Goal: Task Accomplishment & Management: Complete application form

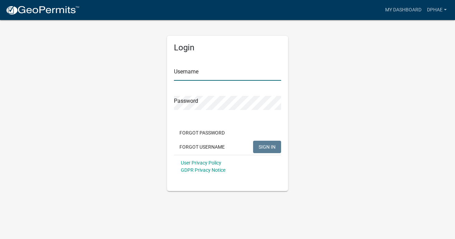
type input "DPHAE"
click at [269, 152] on button "SIGN IN" at bounding box center [267, 147] width 28 height 12
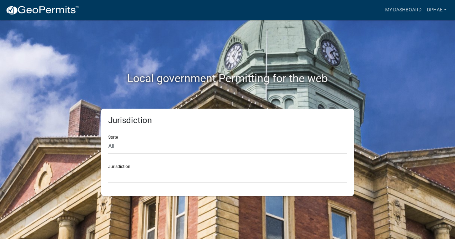
click at [113, 147] on select "All [US_STATE] [US_STATE] [US_STATE] [US_STATE] [US_STATE] [US_STATE] [US_STATE…" at bounding box center [227, 147] width 238 height 14
select select "[US_STATE]"
click at [108, 140] on select "All [US_STATE] [US_STATE] [US_STATE] [US_STATE] [US_STATE] [US_STATE] [US_STATE…" at bounding box center [227, 147] width 238 height 14
click at [122, 175] on select "City of [GEOGRAPHIC_DATA], [US_STATE] City of [GEOGRAPHIC_DATA], [US_STATE] Cit…" at bounding box center [227, 176] width 238 height 14
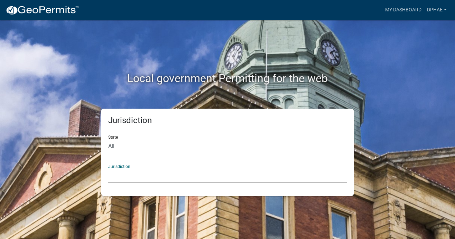
click at [150, 169] on select "City of [GEOGRAPHIC_DATA], [US_STATE] City of [GEOGRAPHIC_DATA], [US_STATE] Cit…" at bounding box center [227, 176] width 238 height 14
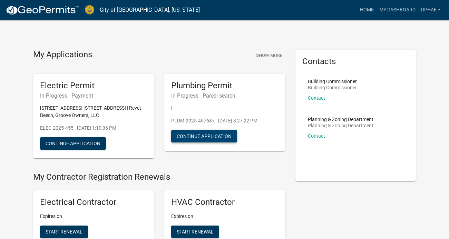
click at [209, 139] on button "Continue Application" at bounding box center [204, 136] width 66 height 12
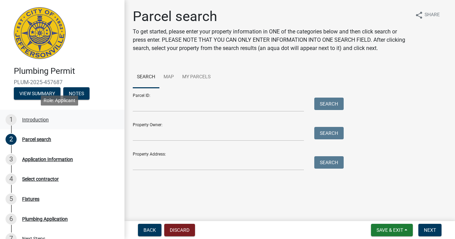
click at [54, 118] on div "1 Introduction" at bounding box center [60, 119] width 108 height 11
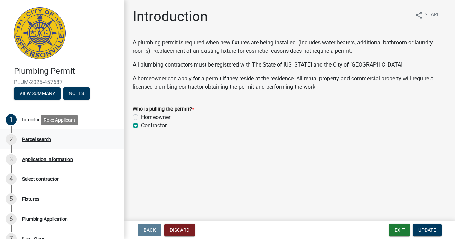
click at [48, 138] on div "Parcel search" at bounding box center [36, 139] width 29 height 5
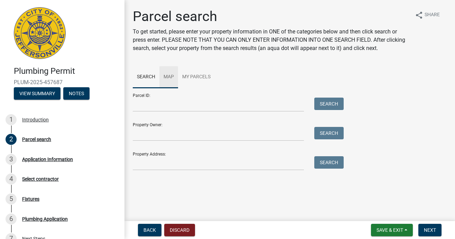
click at [172, 77] on link "Map" at bounding box center [168, 77] width 19 height 22
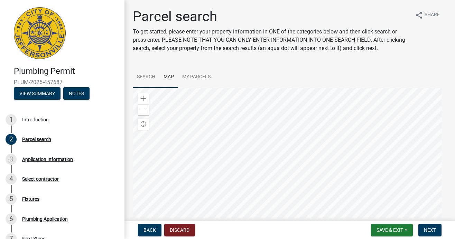
click at [152, 76] on link "Search" at bounding box center [146, 77] width 27 height 22
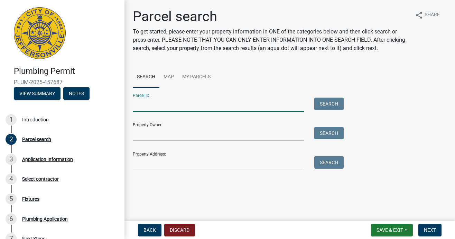
click at [160, 109] on input "Parcel ID:" at bounding box center [218, 105] width 171 height 14
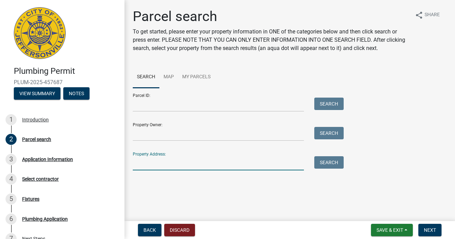
click at [151, 168] on input "Property Address:" at bounding box center [218, 163] width 171 height 14
click at [335, 163] on button "Search" at bounding box center [328, 162] width 29 height 12
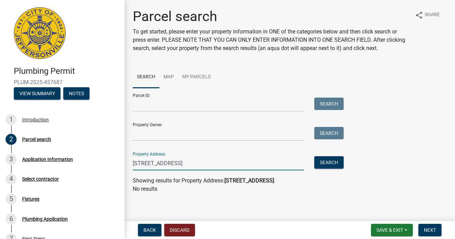
drag, startPoint x: 189, startPoint y: 161, endPoint x: 236, endPoint y: 163, distance: 47.0
click at [235, 163] on input "[STREET_ADDRESS]" at bounding box center [218, 163] width 171 height 14
click at [325, 161] on button "Search" at bounding box center [328, 162] width 29 height 12
click at [205, 164] on input "[STREET_ADDRESS]" at bounding box center [218, 163] width 171 height 14
type input "[STREET_ADDRESS]"
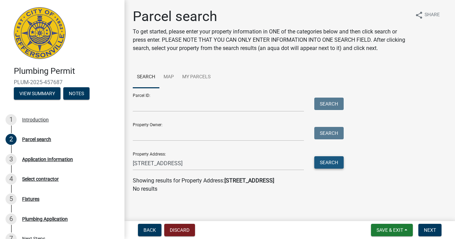
click at [331, 161] on button "Search" at bounding box center [328, 162] width 29 height 12
click at [185, 232] on button "Discard" at bounding box center [179, 230] width 31 height 12
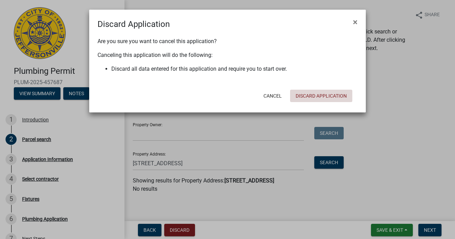
click at [316, 98] on button "Discard Application" at bounding box center [321, 96] width 62 height 12
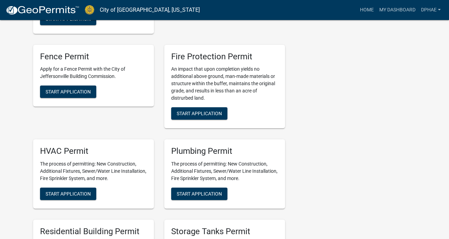
scroll to position [484, 0]
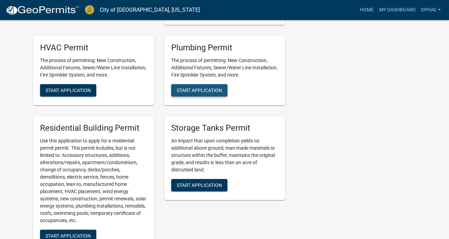
click at [217, 89] on span "Start Application" at bounding box center [199, 91] width 45 height 6
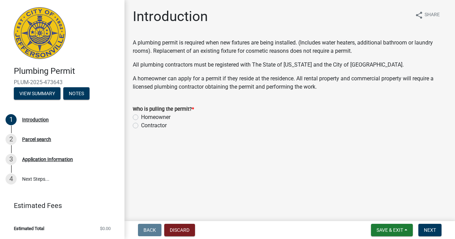
click at [141, 125] on label "Contractor" at bounding box center [154, 126] width 26 height 8
click at [141, 125] on input "Contractor" at bounding box center [143, 124] width 4 height 4
radio input "true"
click at [429, 231] on span "Next" at bounding box center [430, 231] width 12 height 6
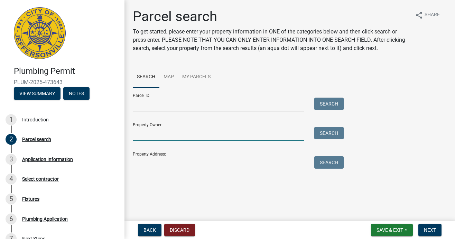
click at [154, 133] on input "Property Owner:" at bounding box center [218, 134] width 171 height 14
type input "[GEOGRAPHIC_DATA] Apartments"
click at [322, 136] on button "Search" at bounding box center [328, 133] width 29 height 12
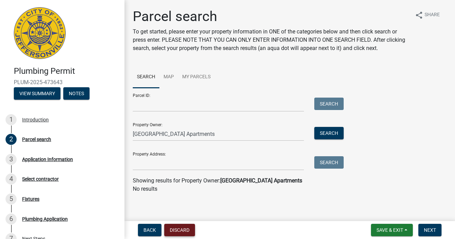
drag, startPoint x: 198, startPoint y: 230, endPoint x: 191, endPoint y: 231, distance: 7.3
click at [197, 231] on div "Back Discard Save & Exit Save Save & Exit Next" at bounding box center [289, 230] width 319 height 12
click at [190, 231] on button "Discard" at bounding box center [179, 230] width 31 height 12
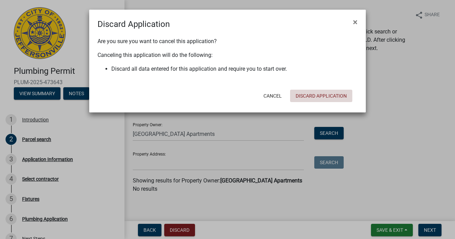
click at [305, 94] on button "Discard Application" at bounding box center [321, 96] width 62 height 12
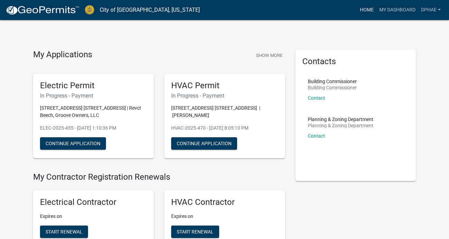
click at [365, 9] on link "Home" at bounding box center [367, 9] width 19 height 13
click at [365, 8] on link "Home" at bounding box center [367, 9] width 19 height 13
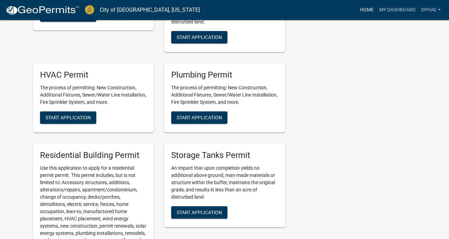
scroll to position [415, 0]
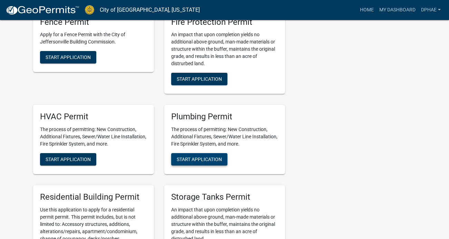
click at [192, 158] on span "Start Application" at bounding box center [199, 160] width 45 height 6
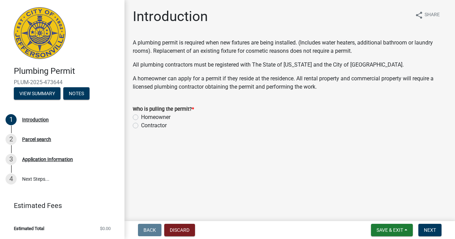
click at [141, 125] on label "Contractor" at bounding box center [154, 126] width 26 height 8
click at [141, 125] on input "Contractor" at bounding box center [143, 124] width 4 height 4
radio input "true"
click at [427, 230] on span "Next" at bounding box center [430, 231] width 12 height 6
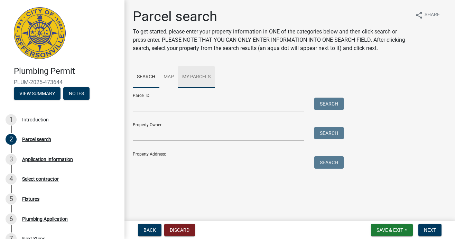
click at [191, 75] on link "My Parcels" at bounding box center [196, 77] width 37 height 22
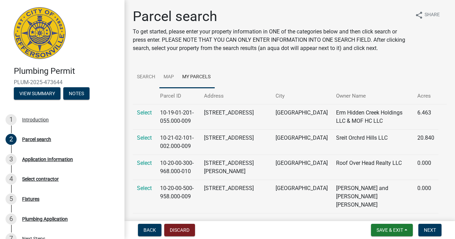
click at [171, 76] on link "Map" at bounding box center [168, 77] width 19 height 22
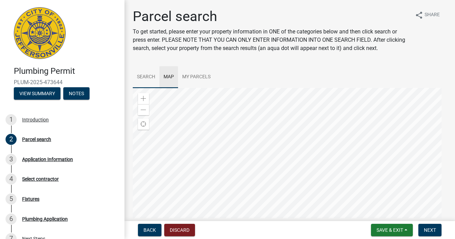
click at [150, 75] on link "Search" at bounding box center [146, 77] width 27 height 22
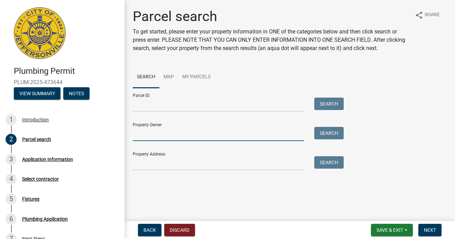
click at [148, 134] on input "Property Owner:" at bounding box center [218, 134] width 171 height 14
type input "[GEOGRAPHIC_DATA] Apartments"
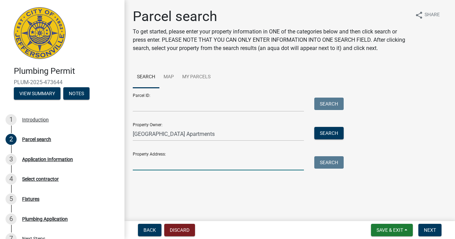
click at [150, 162] on input "Property Address:" at bounding box center [218, 163] width 171 height 14
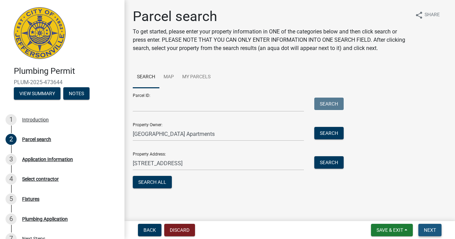
click at [427, 232] on span "Next" at bounding box center [430, 231] width 12 height 6
click at [163, 182] on button "Search All" at bounding box center [152, 182] width 39 height 12
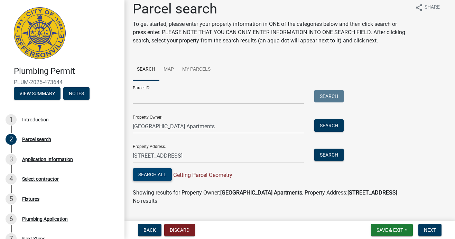
scroll to position [21, 0]
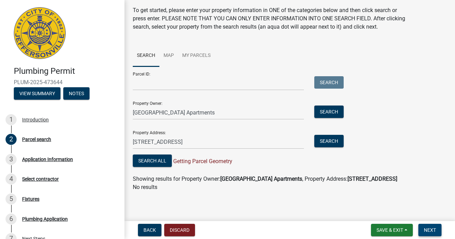
click at [429, 230] on span "Next" at bounding box center [430, 231] width 12 height 6
click at [435, 229] on span "Next" at bounding box center [430, 231] width 12 height 6
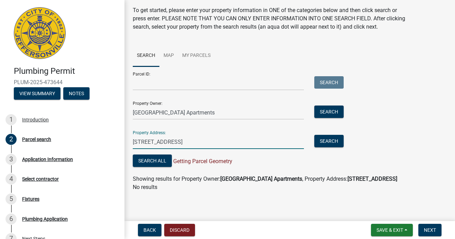
drag, startPoint x: 190, startPoint y: 141, endPoint x: 233, endPoint y: 143, distance: 42.5
click at [233, 143] on input "[STREET_ADDRESS]" at bounding box center [218, 142] width 171 height 14
type input "[STREET_ADDRESS]"
click at [340, 145] on button "Search" at bounding box center [328, 141] width 29 height 12
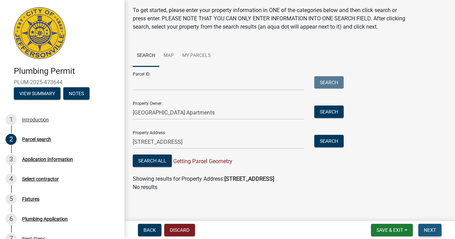
click at [429, 227] on button "Next" at bounding box center [429, 230] width 23 height 12
click at [433, 230] on span "Next" at bounding box center [430, 231] width 12 height 6
click at [154, 158] on button "Search All" at bounding box center [152, 161] width 39 height 12
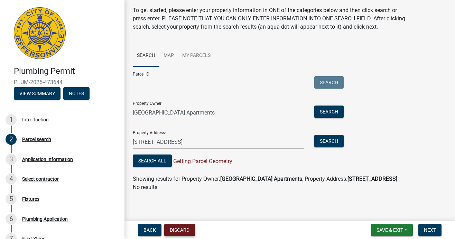
click at [175, 229] on button "Discard" at bounding box center [179, 230] width 31 height 12
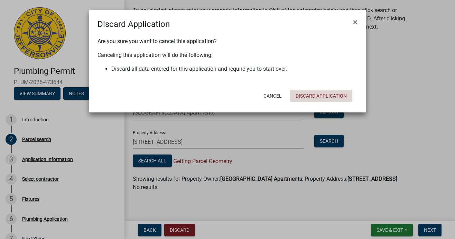
click at [331, 91] on button "Discard Application" at bounding box center [321, 96] width 62 height 12
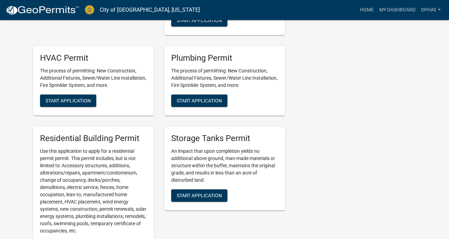
scroll to position [484, 0]
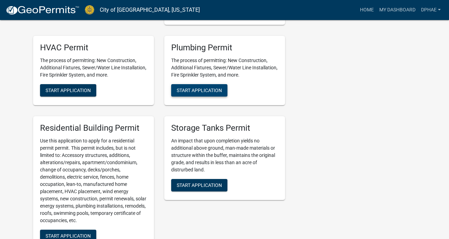
click at [210, 88] on span "Start Application" at bounding box center [199, 91] width 45 height 6
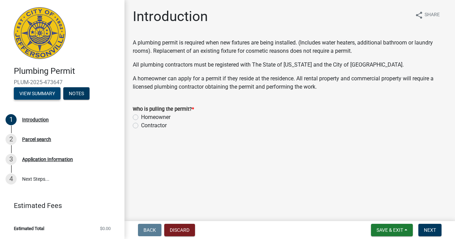
click at [32, 91] on button "View Summary" at bounding box center [37, 93] width 47 height 12
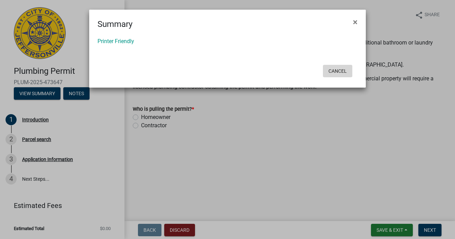
click at [337, 67] on button "Cancel" at bounding box center [337, 71] width 29 height 12
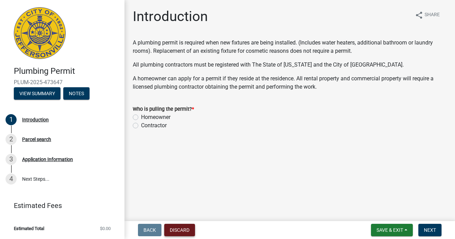
click at [183, 226] on button "Discard" at bounding box center [179, 230] width 31 height 12
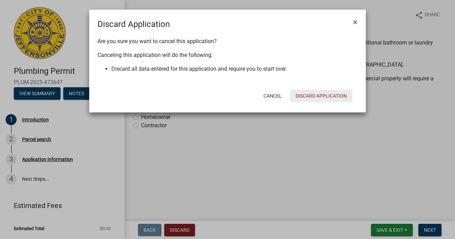
click at [310, 93] on button "Discard Application" at bounding box center [321, 96] width 62 height 12
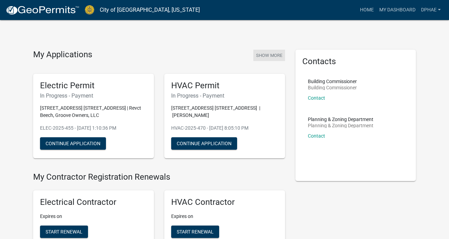
click at [266, 56] on button "Show More" at bounding box center [270, 55] width 32 height 11
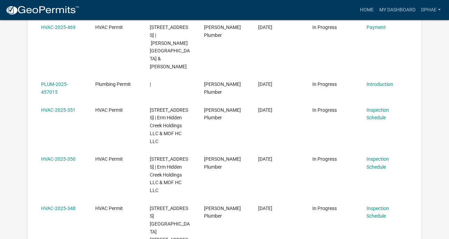
scroll to position [230, 0]
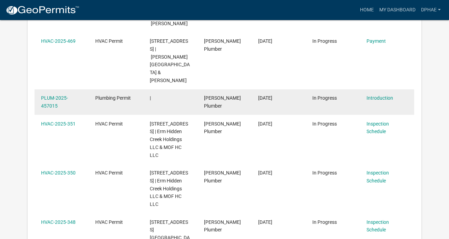
click at [244, 110] on div "[PERSON_NAME] Plumber" at bounding box center [224, 102] width 41 height 16
click at [378, 101] on link "Introduction" at bounding box center [380, 98] width 27 height 6
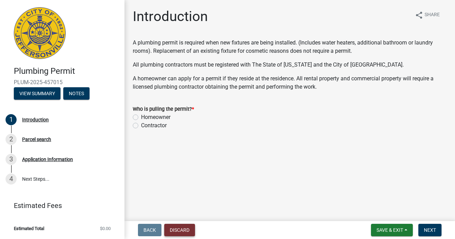
click at [178, 233] on button "Discard" at bounding box center [179, 230] width 31 height 12
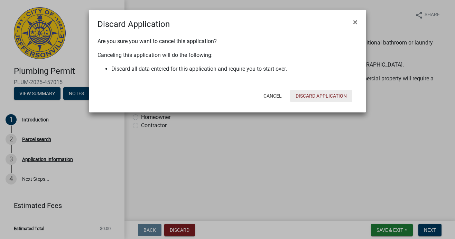
click at [310, 96] on button "Discard Application" at bounding box center [321, 96] width 62 height 12
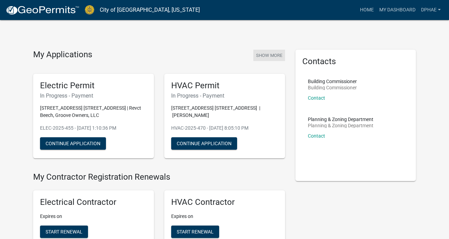
click at [270, 52] on button "Show More" at bounding box center [270, 55] width 32 height 11
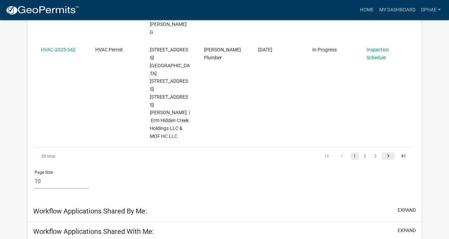
scroll to position [644, 0]
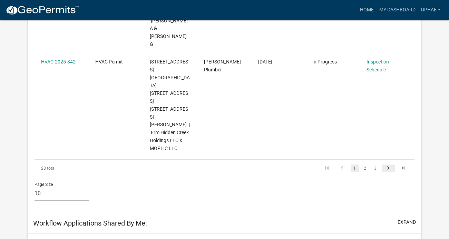
click at [388, 165] on icon "go to next page" at bounding box center [388, 169] width 9 height 8
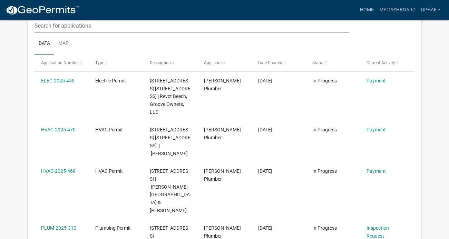
scroll to position [955, 0]
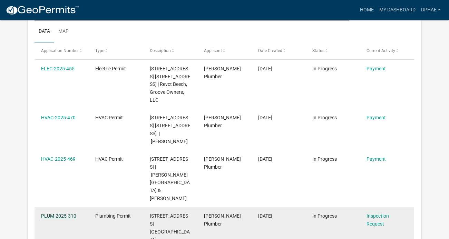
click at [65, 213] on link "PLUM-2025-310" at bounding box center [58, 216] width 35 height 6
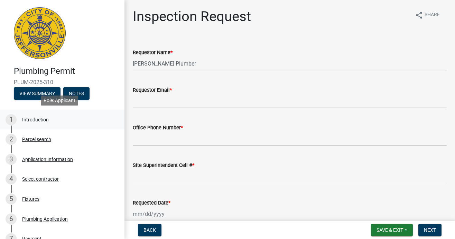
click at [63, 121] on div "1 Introduction" at bounding box center [60, 119] width 108 height 11
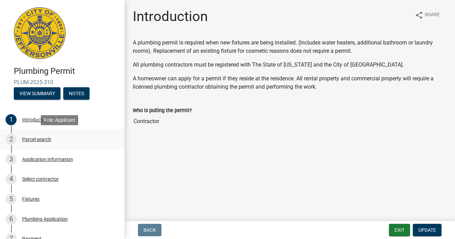
click at [56, 136] on div "2 Parcel search" at bounding box center [60, 139] width 108 height 11
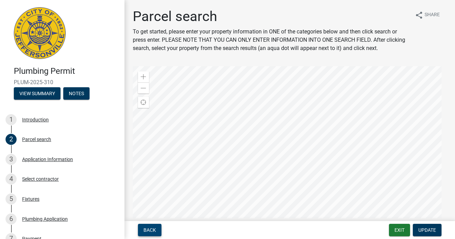
click at [141, 236] on button "Back" at bounding box center [149, 230] width 23 height 12
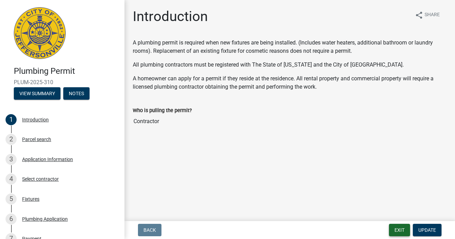
click at [401, 228] on button "Exit" at bounding box center [399, 230] width 21 height 12
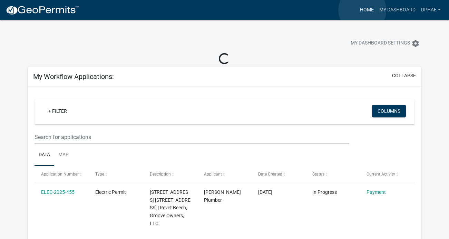
click at [363, 10] on link "Home" at bounding box center [367, 9] width 19 height 13
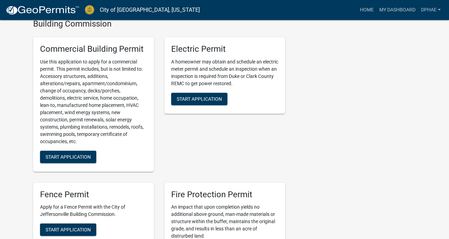
scroll to position [415, 0]
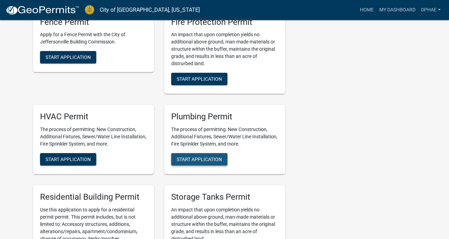
click at [190, 158] on span "Start Application" at bounding box center [199, 160] width 45 height 6
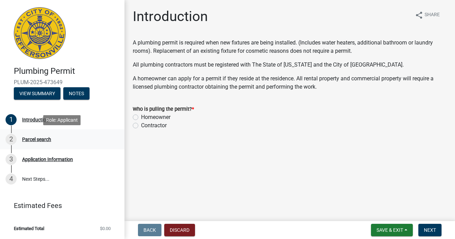
click at [90, 138] on div "2 Parcel search" at bounding box center [60, 139] width 108 height 11
click at [141, 126] on label "Contractor" at bounding box center [154, 126] width 26 height 8
click at [141, 126] on input "Contractor" at bounding box center [143, 124] width 4 height 4
radio input "true"
click at [431, 228] on span "Next" at bounding box center [430, 231] width 12 height 6
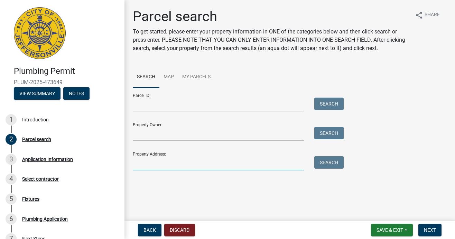
click at [178, 163] on input "Property Address:" at bounding box center [218, 163] width 171 height 14
type input "[STREET_ADDRESS]"
click at [211, 165] on input "[STREET_ADDRESS]" at bounding box center [218, 163] width 171 height 14
type input "[STREET_ADDRESS]"
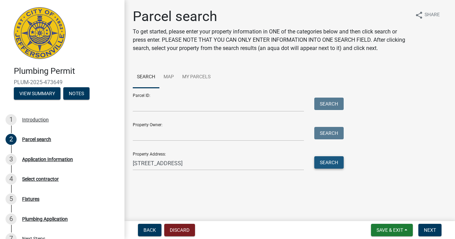
click at [336, 162] on button "Search" at bounding box center [328, 162] width 29 height 12
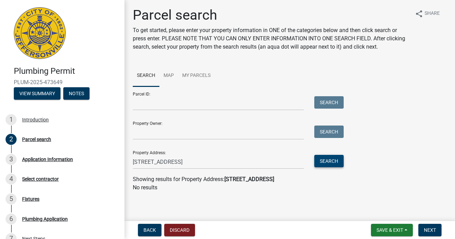
scroll to position [2, 0]
click at [165, 76] on link "Map" at bounding box center [168, 76] width 19 height 22
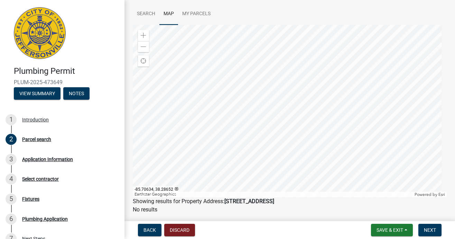
scroll to position [51, 0]
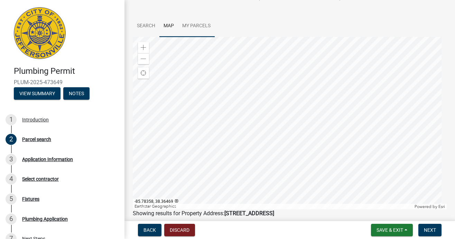
click at [191, 26] on link "My Parcels" at bounding box center [196, 26] width 37 height 22
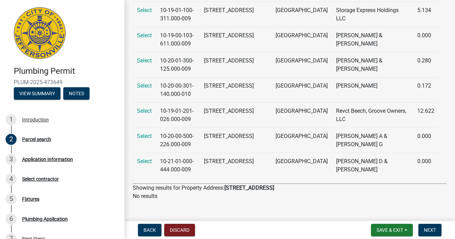
scroll to position [263, 0]
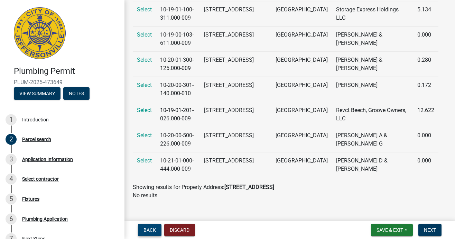
click at [145, 228] on span "Back" at bounding box center [149, 231] width 12 height 6
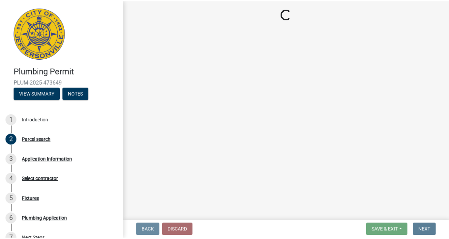
scroll to position [0, 0]
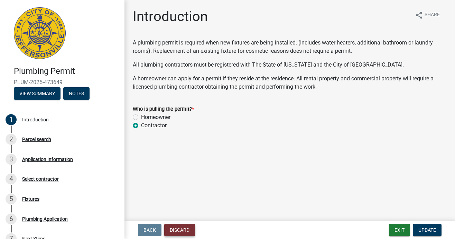
click at [178, 228] on button "Discard" at bounding box center [179, 230] width 31 height 12
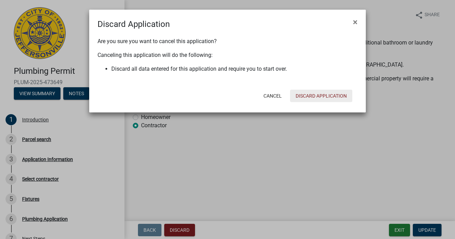
click at [316, 97] on button "Discard Application" at bounding box center [321, 96] width 62 height 12
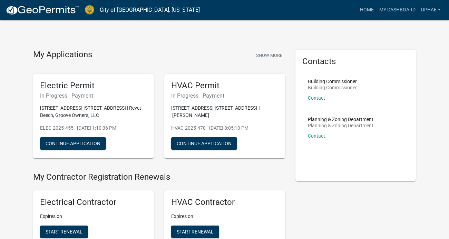
drag, startPoint x: 16, startPoint y: 59, endPoint x: 21, endPoint y: 58, distance: 5.6
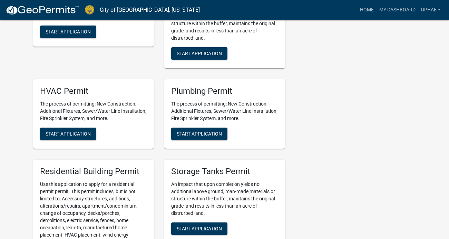
scroll to position [449, 0]
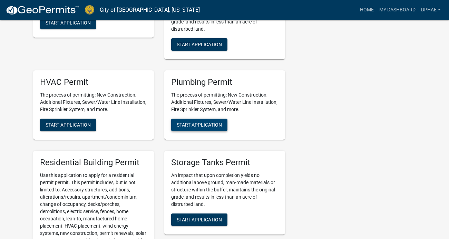
click at [195, 125] on span "Start Application" at bounding box center [199, 125] width 45 height 6
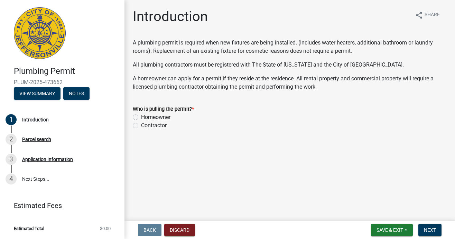
click at [141, 127] on label "Contractor" at bounding box center [154, 126] width 26 height 8
click at [141, 126] on input "Contractor" at bounding box center [143, 124] width 4 height 4
radio input "true"
click at [436, 232] on button "Next" at bounding box center [429, 230] width 23 height 12
